Goal: Information Seeking & Learning: Learn about a topic

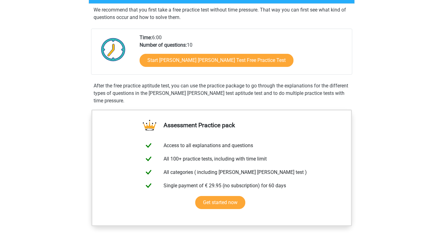
scroll to position [115, 0]
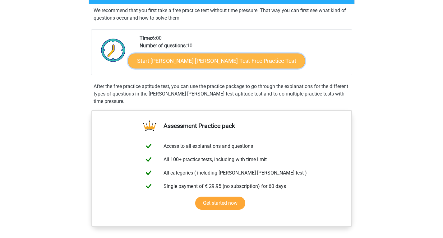
click at [196, 61] on link "Start [PERSON_NAME] [PERSON_NAME] Test Free Practice Test" at bounding box center [216, 60] width 177 height 15
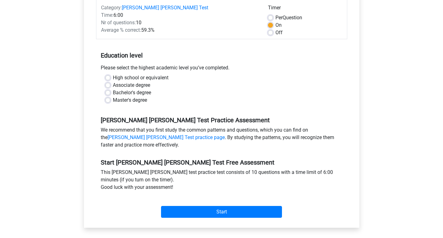
scroll to position [85, 0]
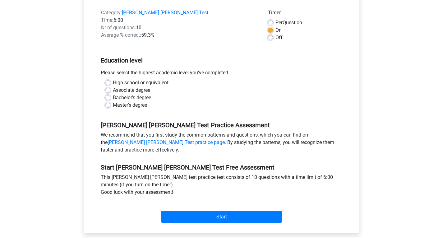
click at [113, 79] on label "High school or equivalent" at bounding box center [141, 82] width 56 height 7
click at [105, 79] on input "High school or equivalent" at bounding box center [107, 82] width 5 height 6
radio input "true"
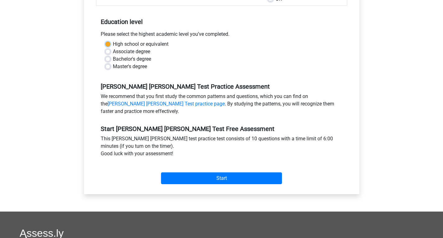
scroll to position [124, 0]
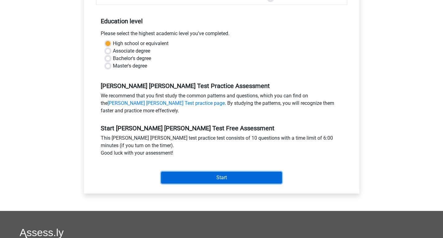
click at [209, 172] on input "Start" at bounding box center [221, 178] width 121 height 12
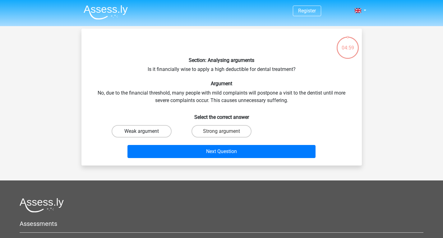
click at [138, 127] on label "Weak argument" at bounding box center [142, 131] width 60 height 12
click at [141, 131] on input "Weak argument" at bounding box center [143, 133] width 4 height 4
radio input "true"
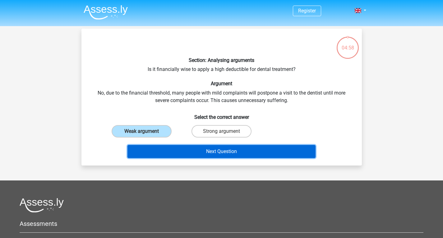
click at [187, 154] on button "Next Question" at bounding box center [221, 151] width 188 height 13
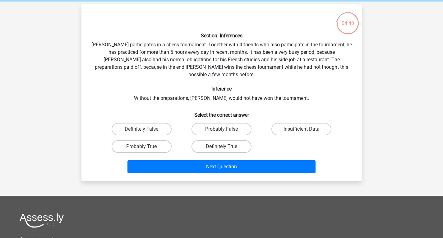
scroll to position [28, 0]
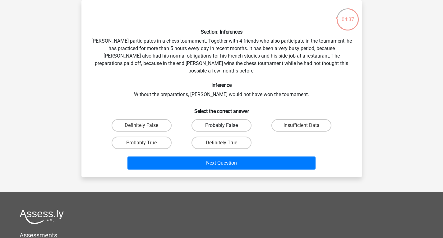
click at [219, 119] on label "Probably False" at bounding box center [222, 125] width 60 height 12
click at [221, 125] on input "Probably False" at bounding box center [223, 127] width 4 height 4
radio input "true"
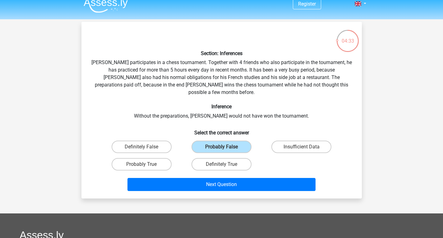
scroll to position [7, 0]
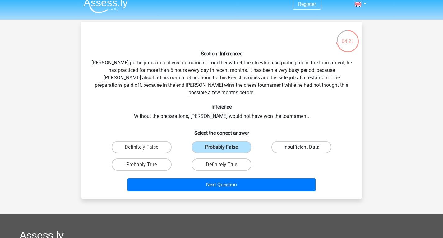
click at [291, 141] on label "Insufficient Data" at bounding box center [301, 147] width 60 height 12
click at [302, 147] on input "Insufficient Data" at bounding box center [304, 149] width 4 height 4
radio input "true"
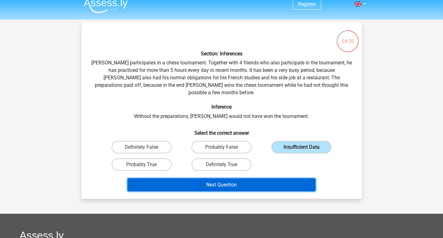
click at [207, 181] on button "Next Question" at bounding box center [221, 184] width 188 height 13
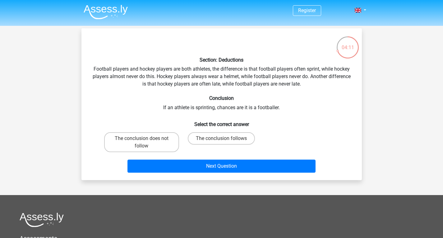
scroll to position [0, 0]
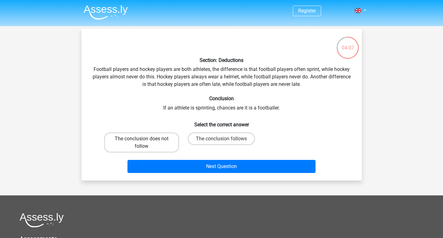
click at [129, 134] on label "The conclusion does not follow" at bounding box center [141, 142] width 75 height 20
click at [141, 139] on input "The conclusion does not follow" at bounding box center [143, 141] width 4 height 4
radio input "true"
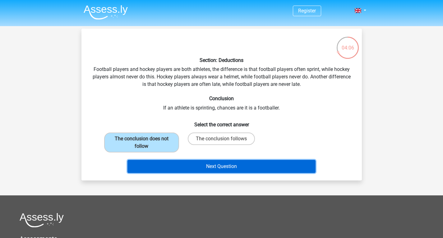
click at [177, 167] on button "Next Question" at bounding box center [221, 166] width 188 height 13
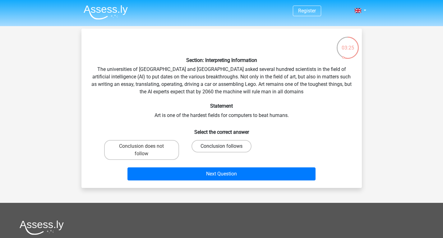
click at [231, 149] on label "Conclusion follows" at bounding box center [222, 146] width 60 height 12
click at [225, 149] on input "Conclusion follows" at bounding box center [223, 148] width 4 height 4
radio input "true"
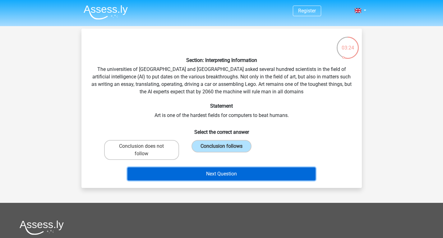
click at [223, 174] on button "Next Question" at bounding box center [221, 173] width 188 height 13
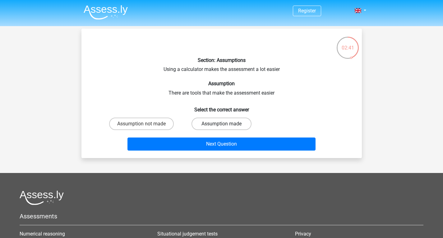
click at [232, 118] on label "Assumption made" at bounding box center [222, 124] width 60 height 12
click at [225, 124] on input "Assumption made" at bounding box center [223, 126] width 4 height 4
radio input "true"
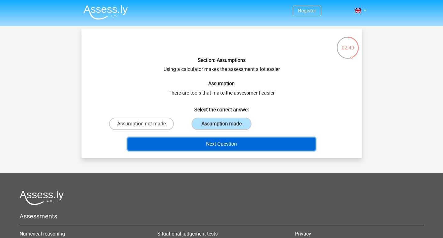
click at [248, 146] on button "Next Question" at bounding box center [221, 143] width 188 height 13
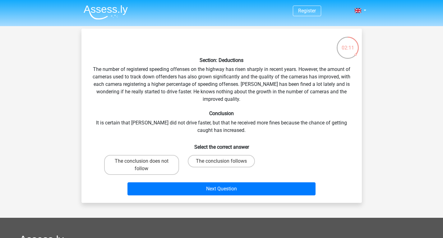
click at [144, 161] on input "The conclusion does not follow" at bounding box center [143, 163] width 4 height 4
radio input "true"
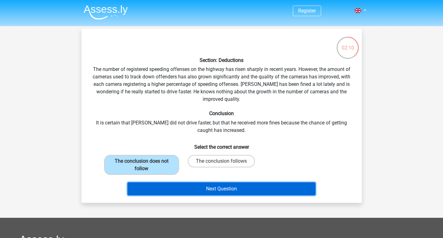
click at [193, 192] on button "Next Question" at bounding box center [221, 188] width 188 height 13
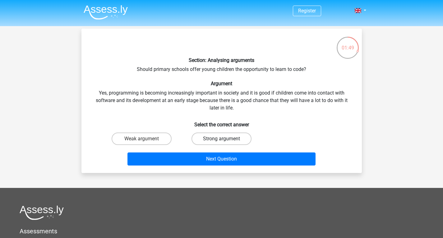
click at [225, 137] on label "Strong argument" at bounding box center [222, 138] width 60 height 12
click at [225, 139] on input "Strong argument" at bounding box center [223, 141] width 4 height 4
radio input "true"
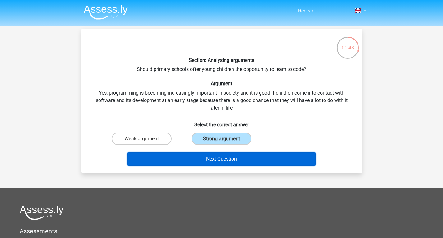
click at [233, 158] on button "Next Question" at bounding box center [221, 158] width 188 height 13
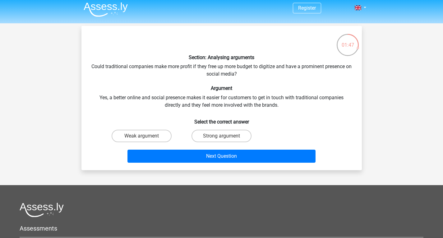
scroll to position [2, 0]
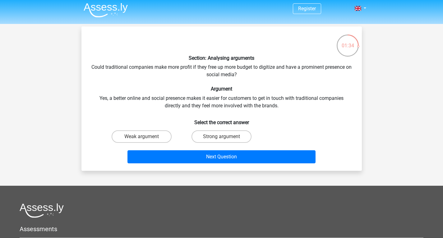
click at [145, 139] on input "Weak argument" at bounding box center [143, 139] width 4 height 4
radio input "true"
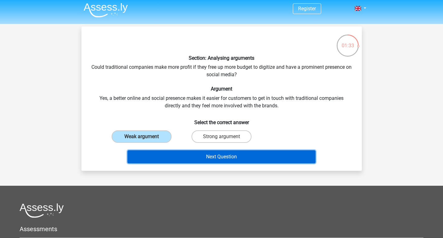
click at [193, 152] on button "Next Question" at bounding box center [221, 156] width 188 height 13
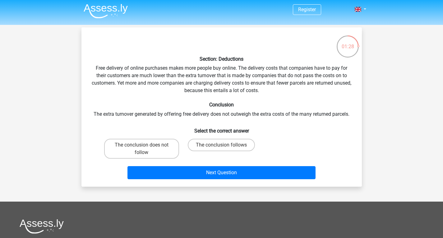
scroll to position [3, 0]
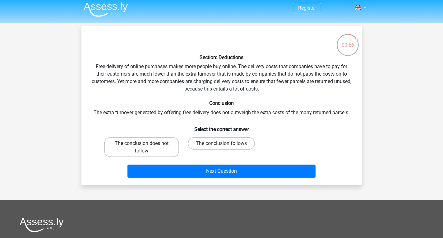
click at [168, 150] on label "The conclusion does not follow" at bounding box center [141, 147] width 75 height 20
click at [146, 147] on input "The conclusion does not follow" at bounding box center [143, 145] width 4 height 4
radio input "true"
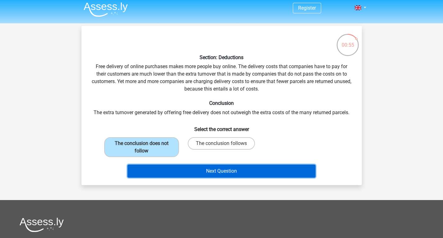
click at [218, 176] on button "Next Question" at bounding box center [221, 170] width 188 height 13
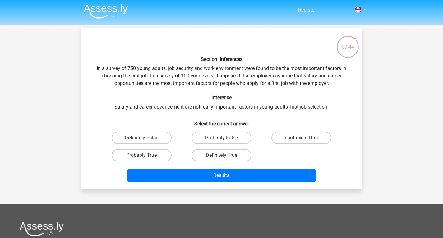
scroll to position [0, 0]
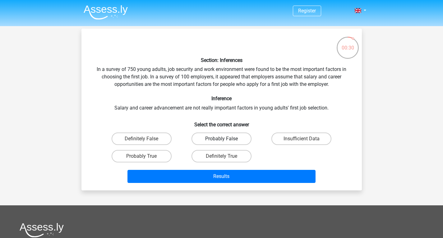
click at [212, 135] on label "Probably False" at bounding box center [222, 138] width 60 height 12
click at [221, 139] on input "Probably False" at bounding box center [223, 141] width 4 height 4
radio input "true"
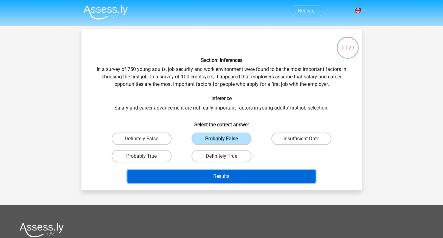
click at [250, 175] on button "Results" at bounding box center [221, 176] width 188 height 13
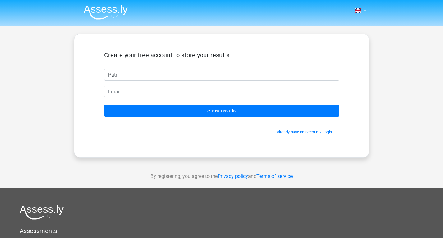
type input "Patrick"
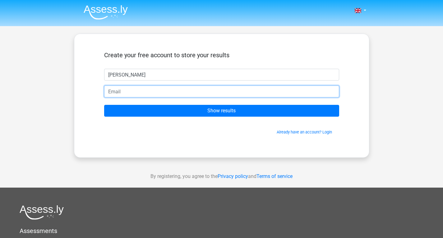
click at [149, 92] on input "email" at bounding box center [221, 92] width 235 height 12
type input "patrickwalshee67@outlook.com"
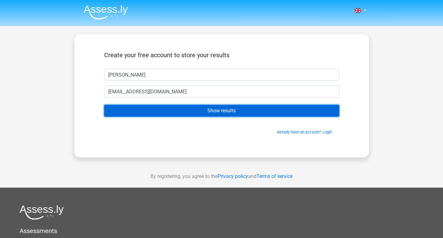
click at [189, 110] on input "Show results" at bounding box center [221, 111] width 235 height 12
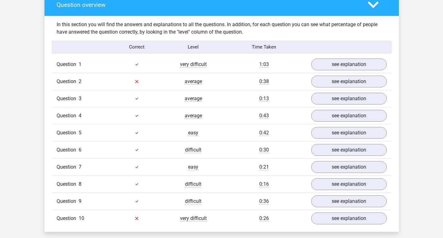
scroll to position [470, 0]
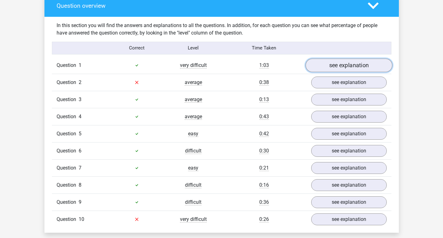
click at [363, 61] on link "see explanation" at bounding box center [348, 65] width 87 height 14
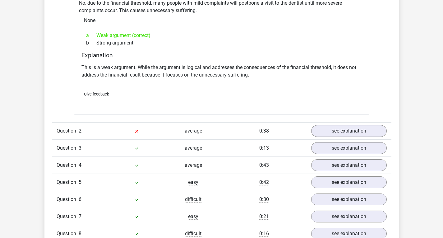
scroll to position [591, 0]
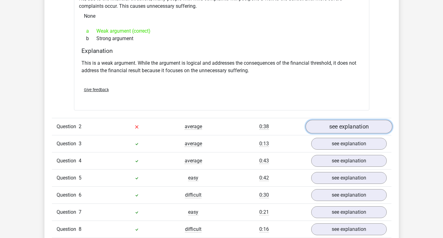
click at [366, 123] on link "see explanation" at bounding box center [348, 127] width 87 height 14
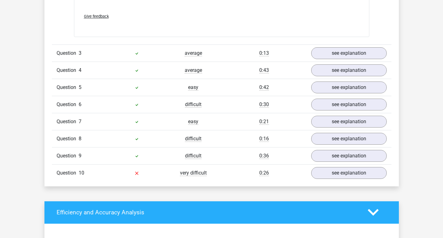
scroll to position [884, 0]
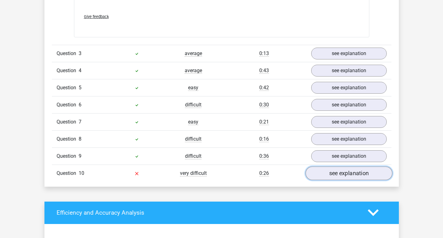
click at [342, 174] on link "see explanation" at bounding box center [348, 173] width 87 height 14
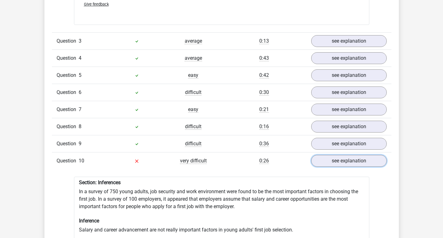
scroll to position [895, 0]
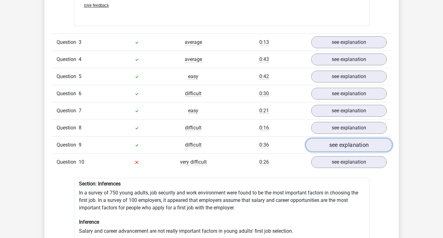
click at [363, 138] on link "see explanation" at bounding box center [348, 145] width 87 height 14
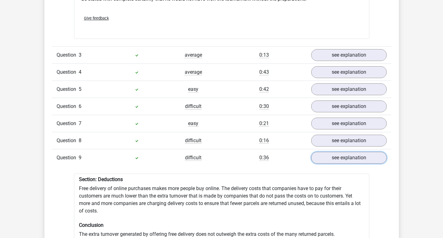
scroll to position [877, 0]
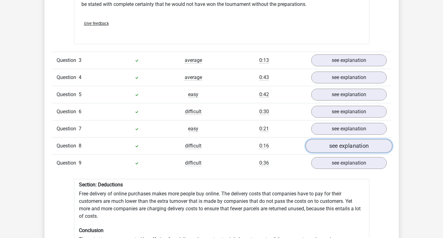
click at [360, 145] on link "see explanation" at bounding box center [348, 146] width 87 height 14
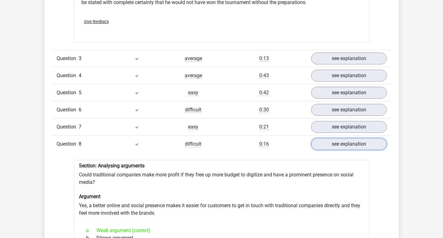
scroll to position [877, 0]
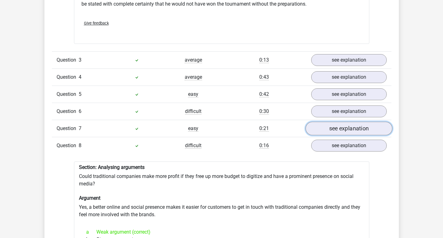
click at [364, 122] on link "see explanation" at bounding box center [348, 129] width 87 height 14
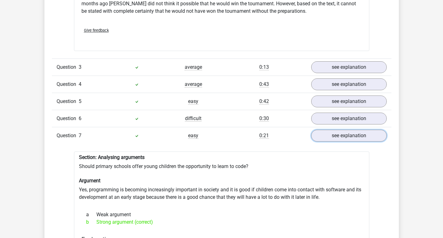
scroll to position [870, 0]
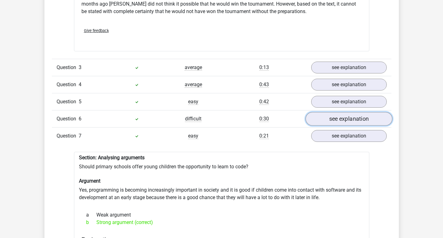
click at [367, 113] on link "see explanation" at bounding box center [348, 119] width 87 height 14
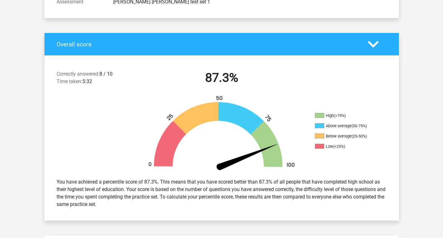
scroll to position [0, 0]
